Goal: Register for event/course

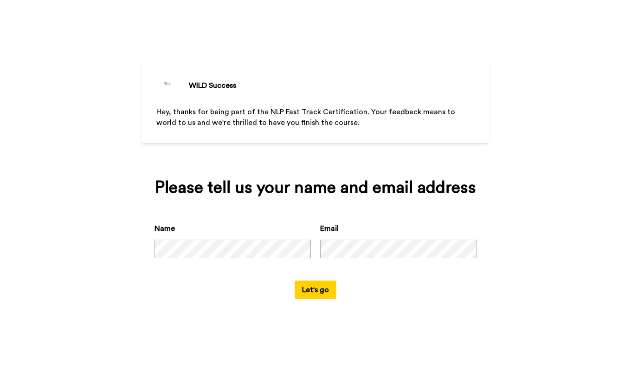
click at [321, 292] on button "Let's go" at bounding box center [316, 289] width 42 height 19
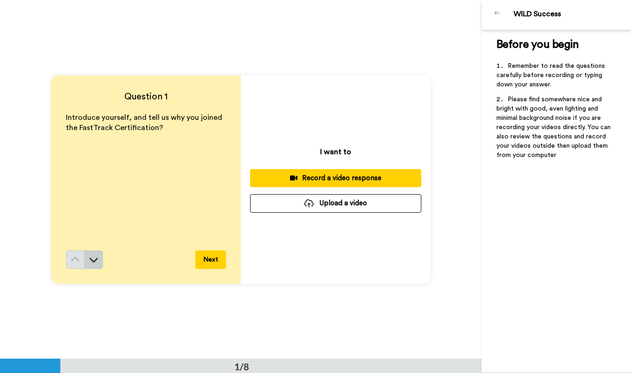
click at [91, 259] on icon at bounding box center [93, 259] width 9 height 9
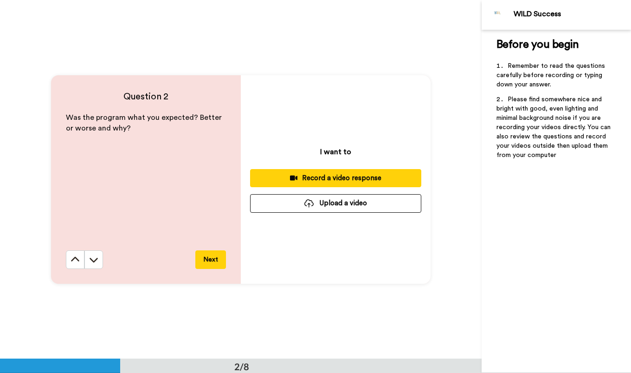
scroll to position [359, 0]
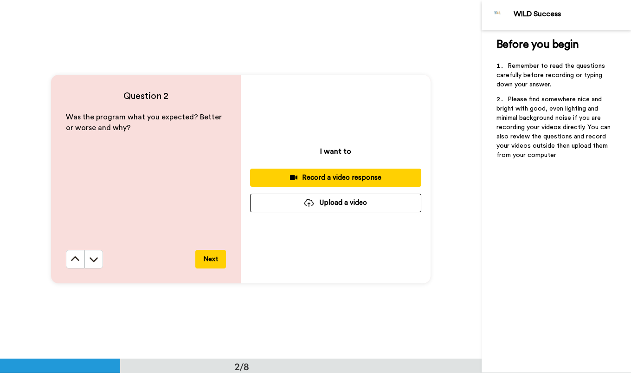
click at [91, 259] on icon at bounding box center [93, 258] width 9 height 9
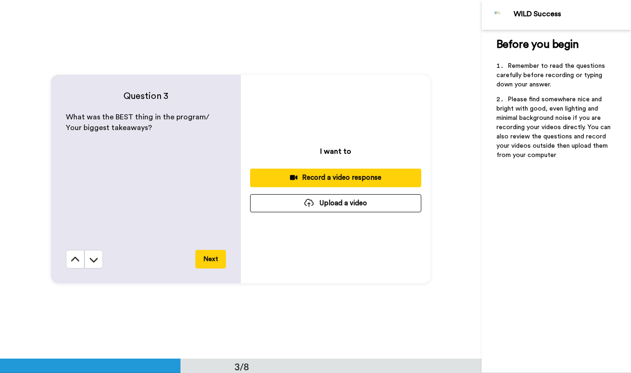
scroll to position [717, 0]
click at [91, 259] on icon at bounding box center [93, 259] width 9 height 9
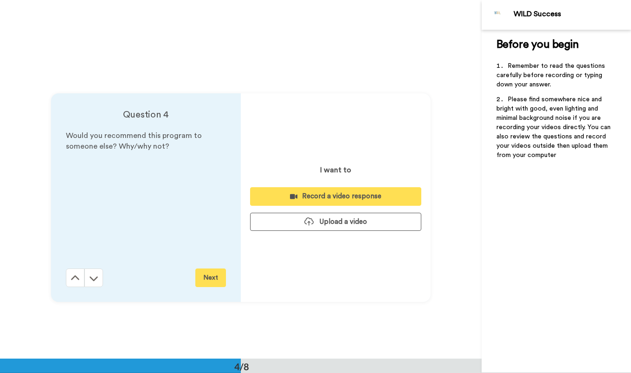
scroll to position [1075, 0]
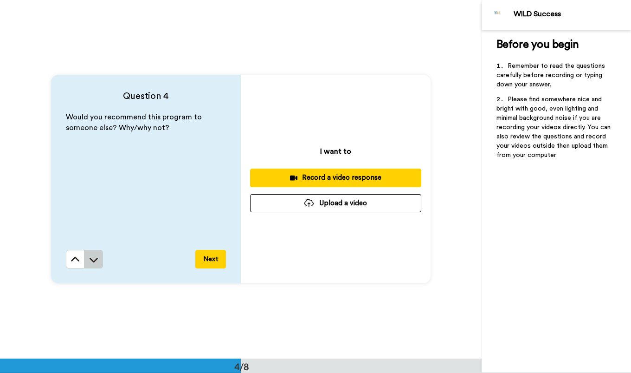
click at [89, 262] on icon at bounding box center [93, 259] width 9 height 9
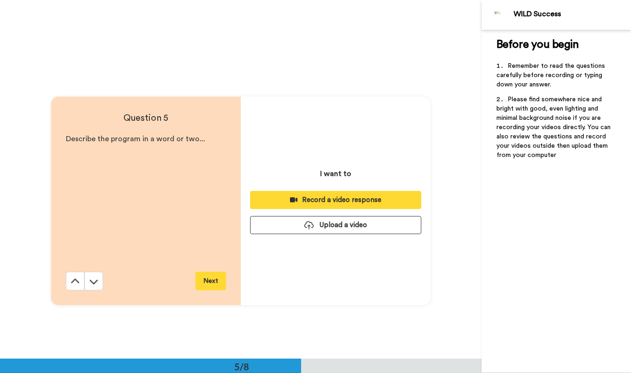
scroll to position [1433, 0]
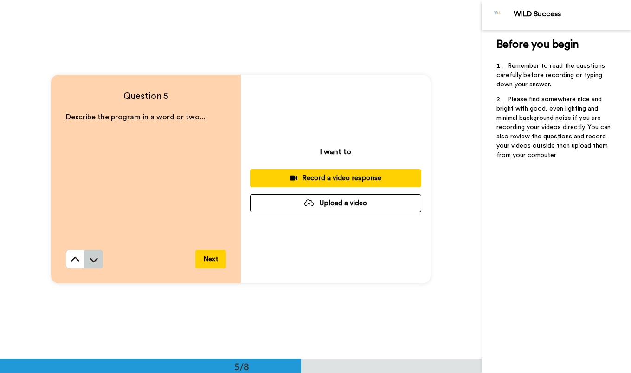
click at [89, 262] on icon at bounding box center [93, 259] width 9 height 9
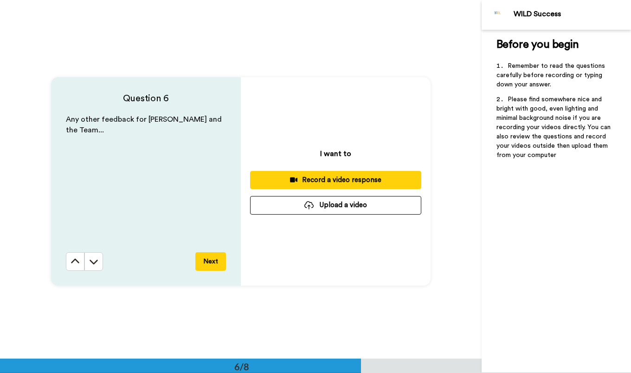
scroll to position [1792, 0]
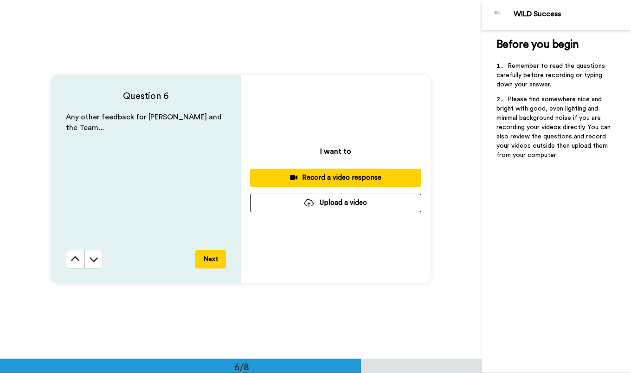
click at [89, 260] on icon at bounding box center [93, 258] width 9 height 9
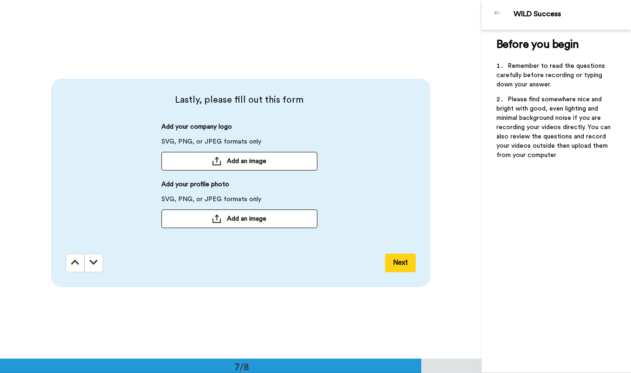
scroll to position [2150, 0]
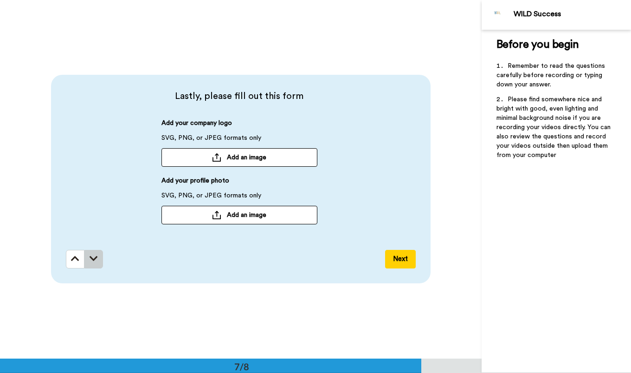
click at [86, 262] on button at bounding box center [93, 259] width 19 height 19
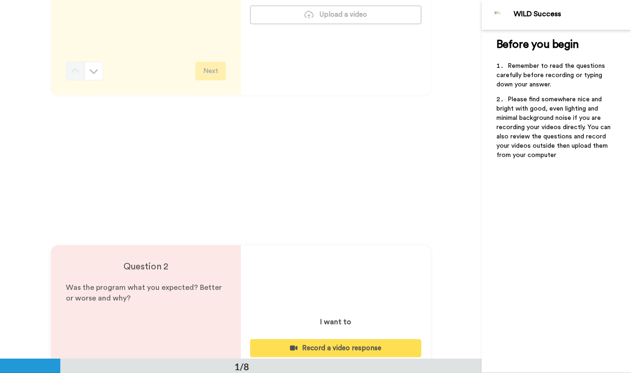
scroll to position [0, 0]
